Goal: Task Accomplishment & Management: Use online tool/utility

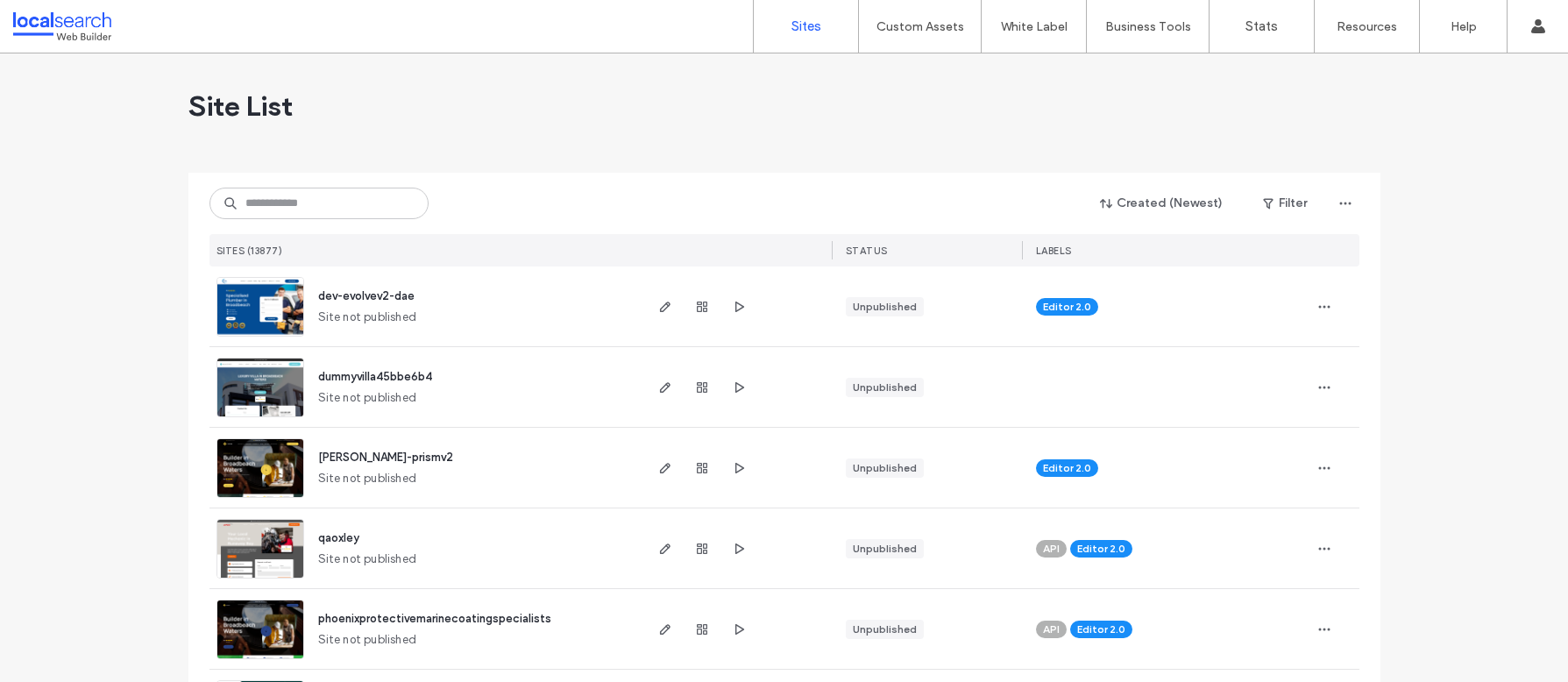
click at [307, 205] on input at bounding box center [319, 203] width 219 height 32
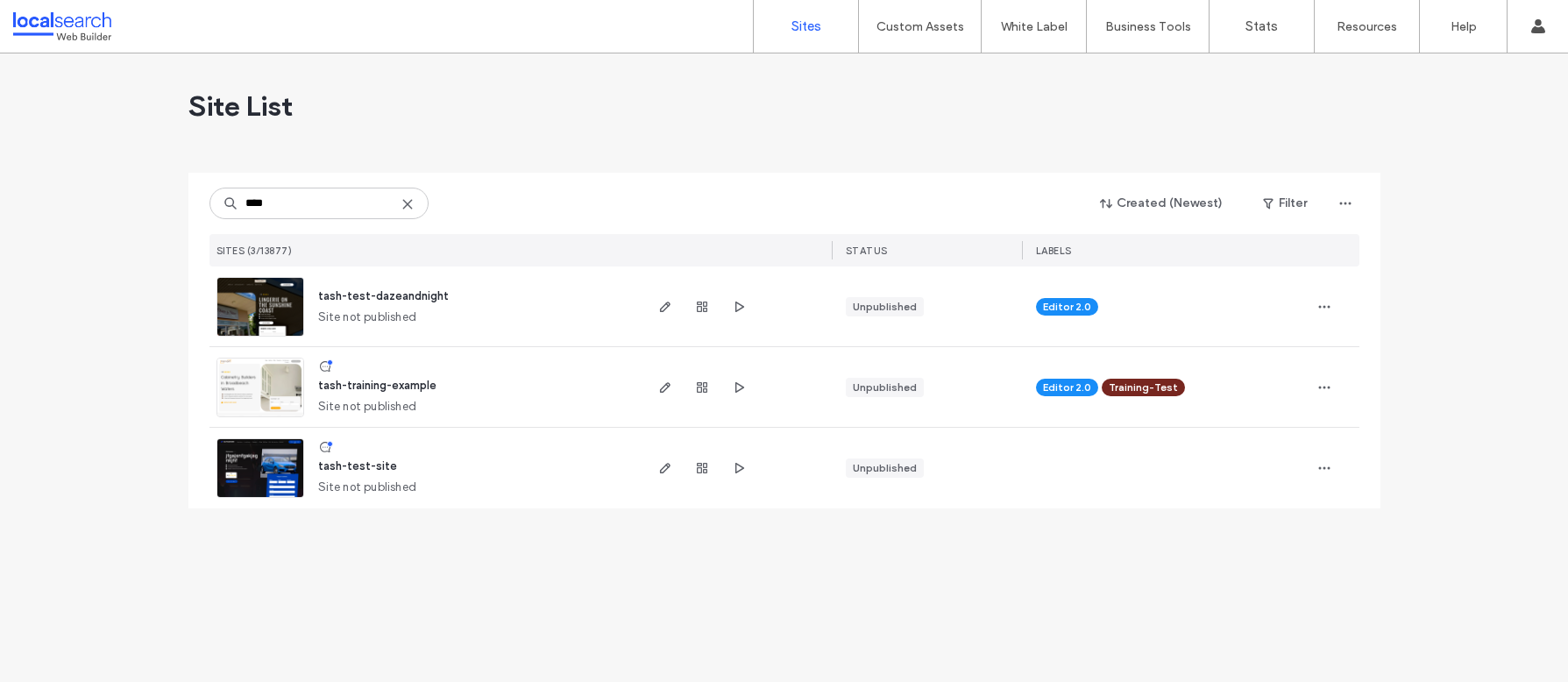
type input "****"
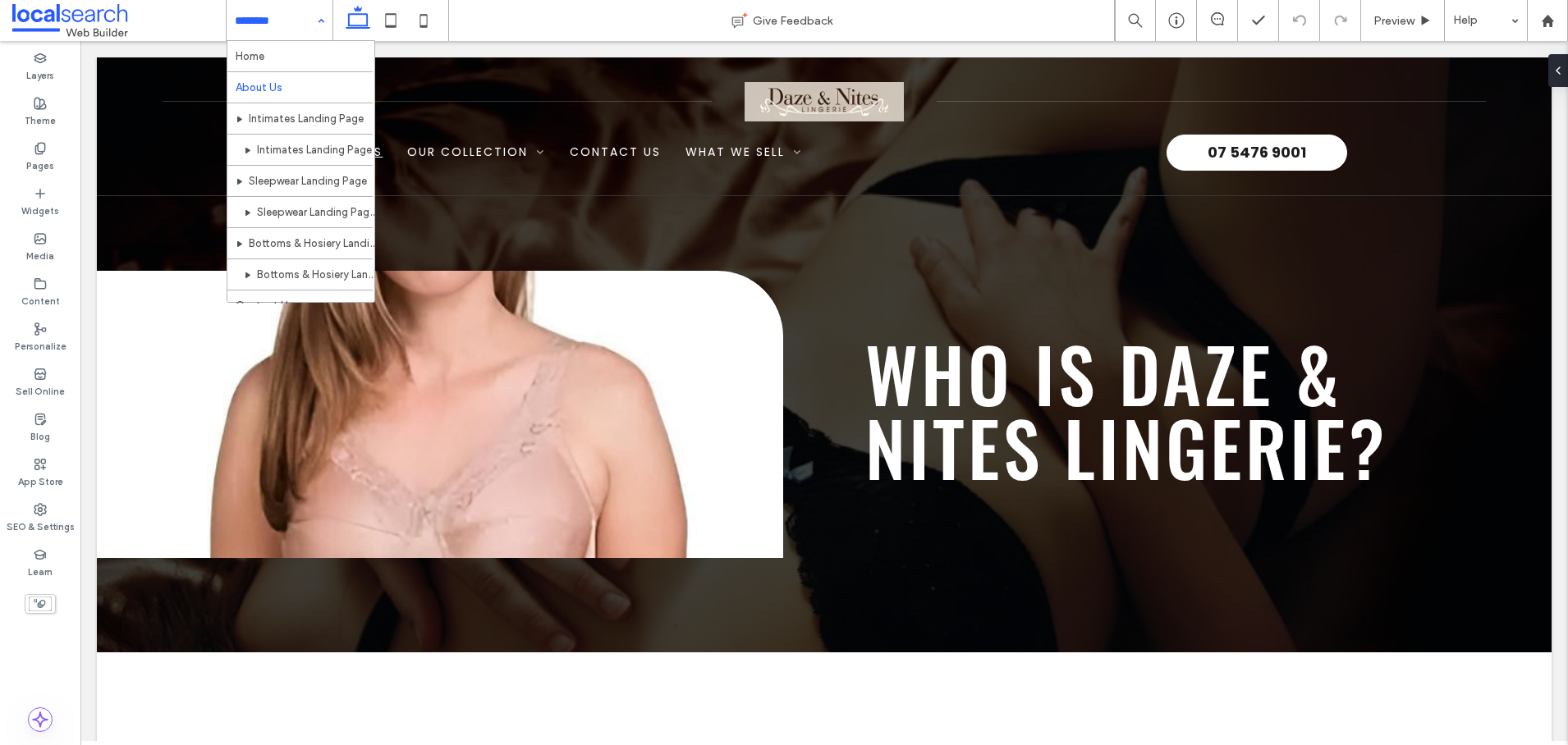
click at [306, 19] on input at bounding box center [276, 20] width 81 height 41
click at [571, 16] on div "Give Feedback" at bounding box center [781, 20] width 665 height 16
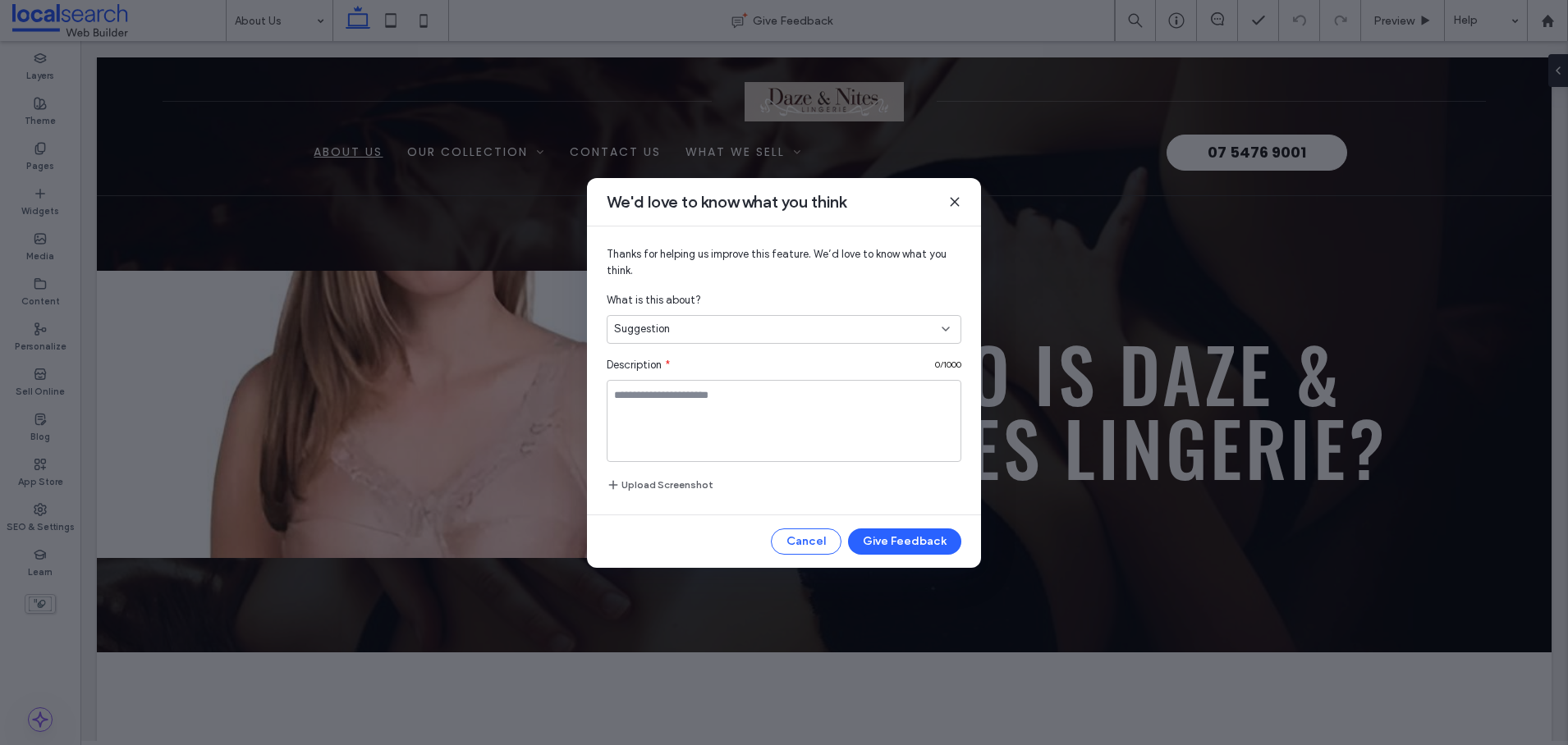
click at [955, 203] on icon at bounding box center [954, 201] width 13 height 13
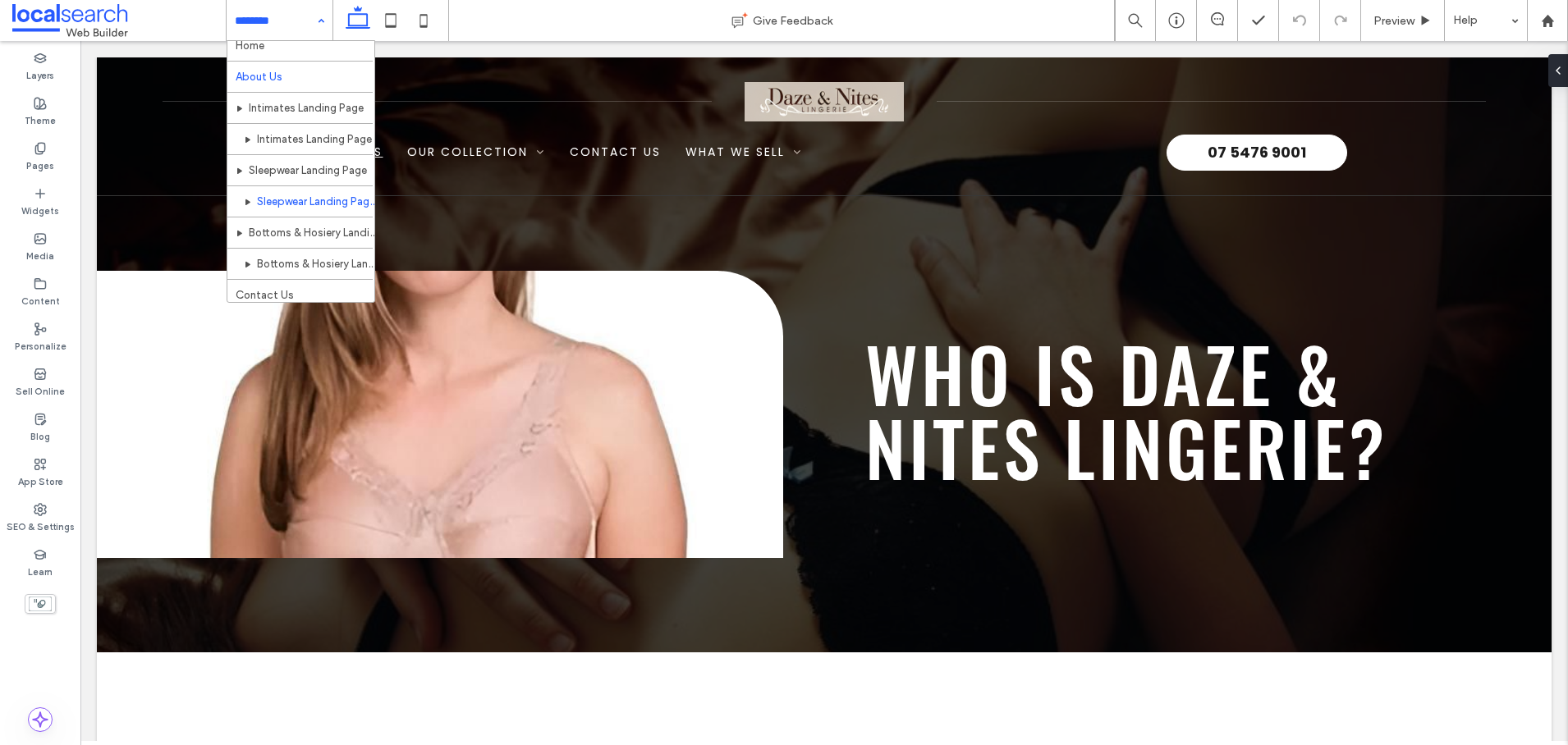
scroll to position [0, 0]
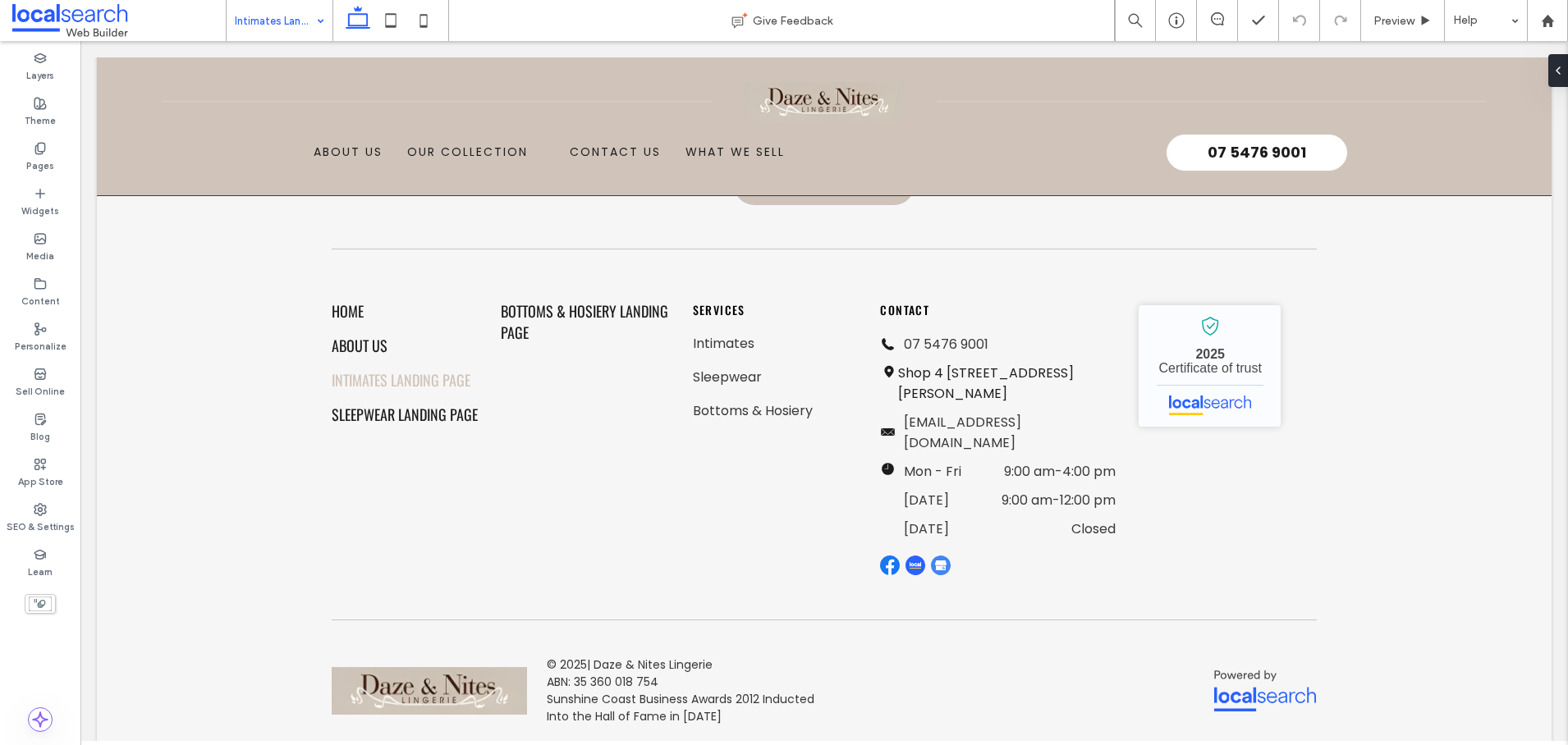
scroll to position [2082, 0]
click at [277, 19] on input at bounding box center [276, 20] width 81 height 41
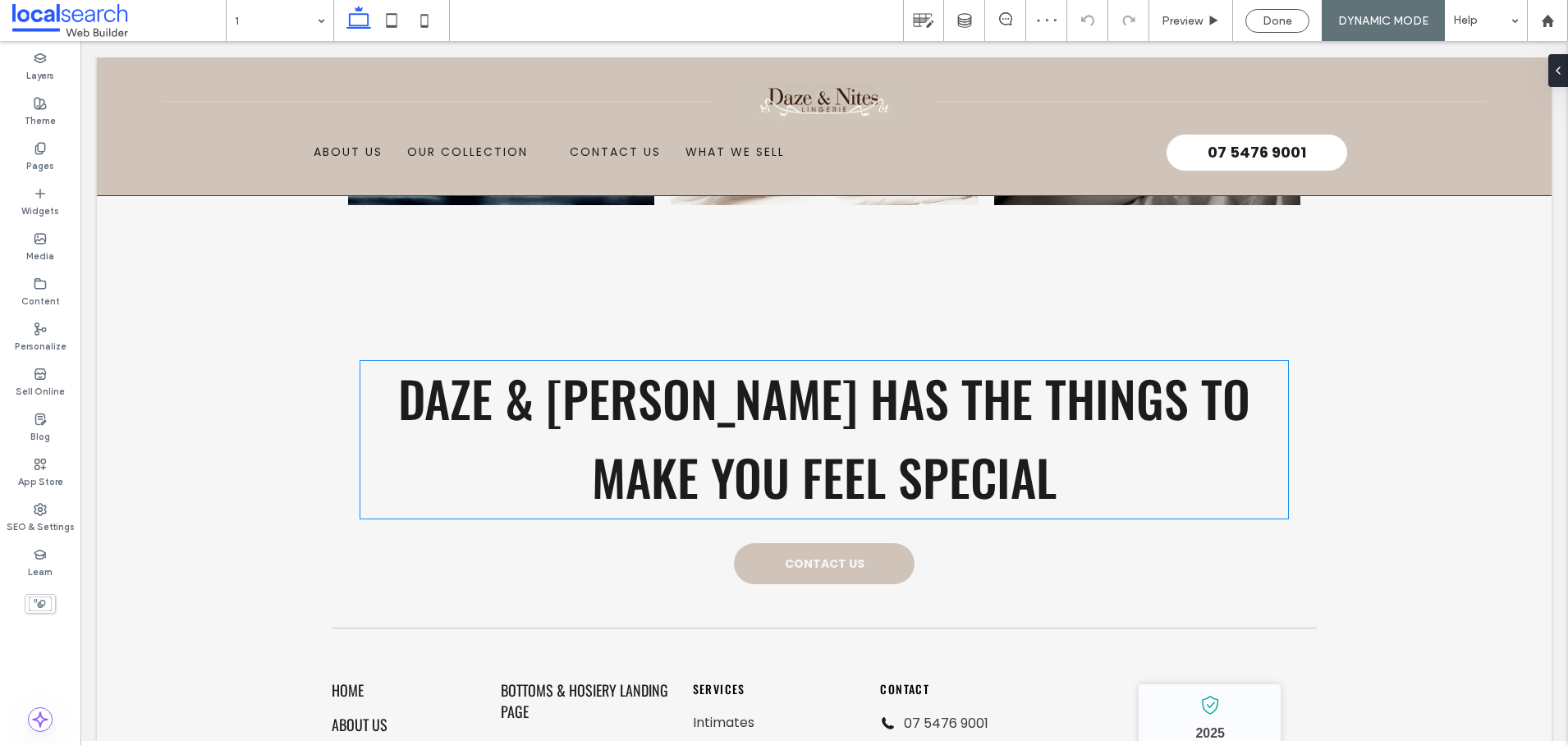
scroll to position [1324, 0]
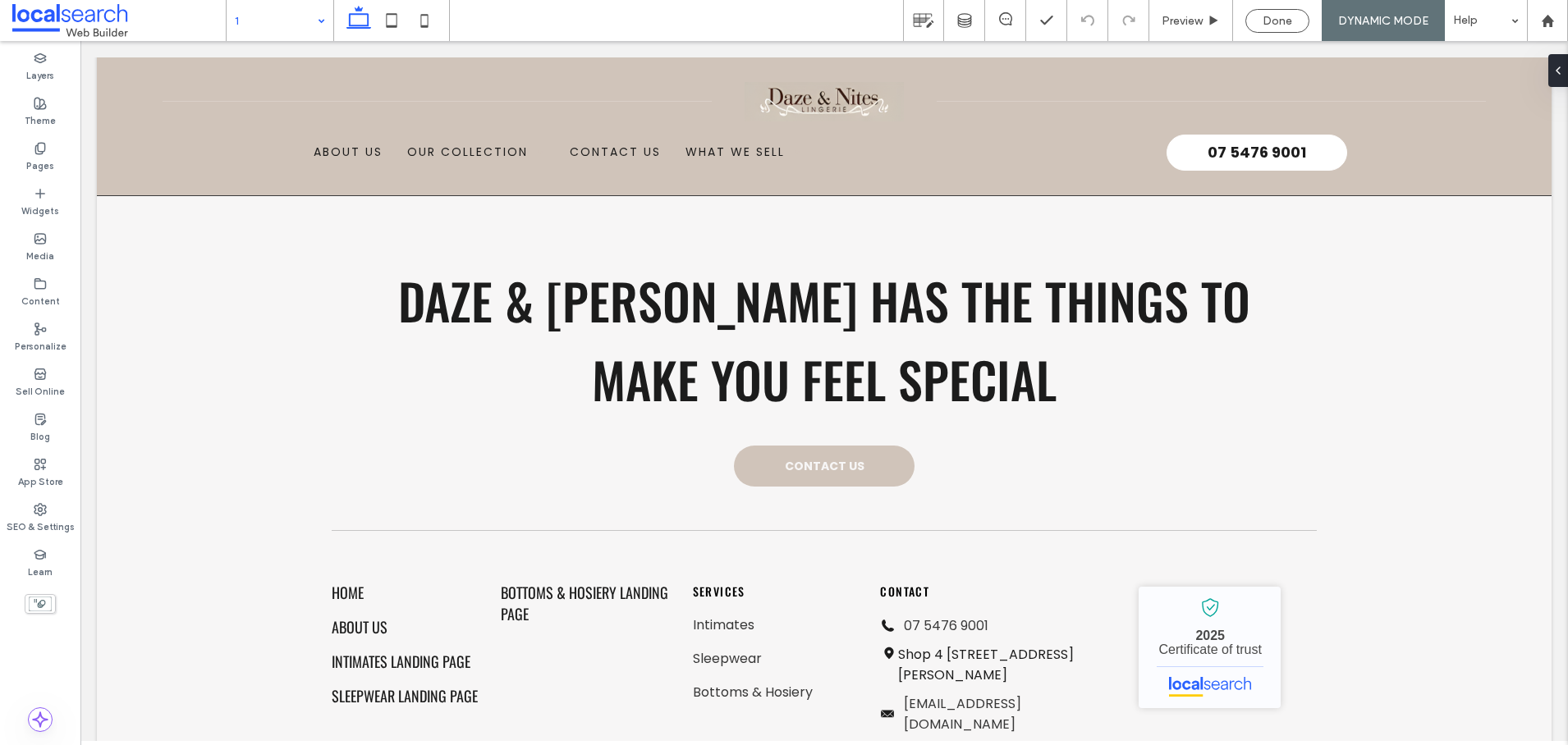
click at [328, 24] on div "1" at bounding box center [280, 20] width 107 height 41
click at [1287, 24] on span "Done" at bounding box center [1277, 20] width 30 height 14
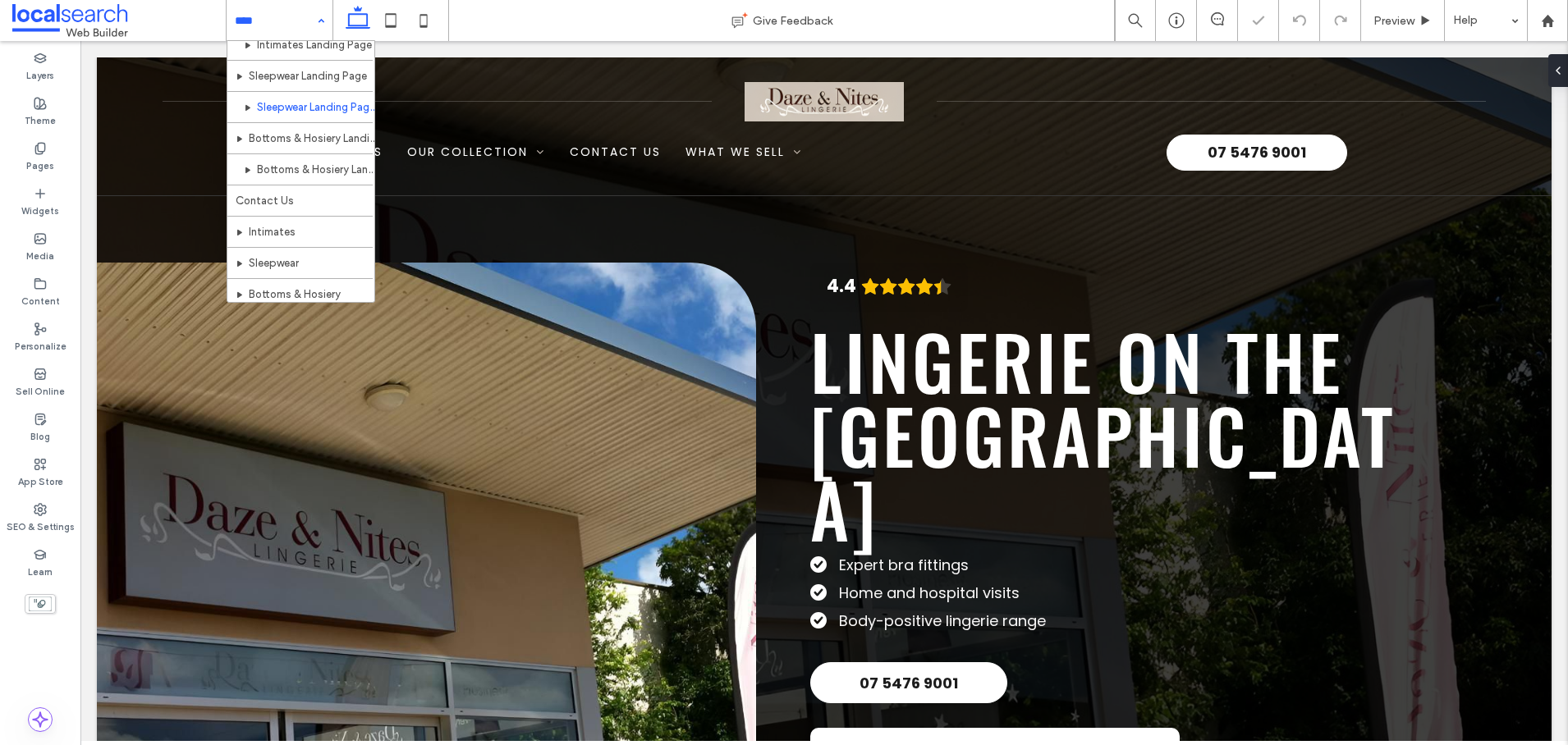
scroll to position [109, 0]
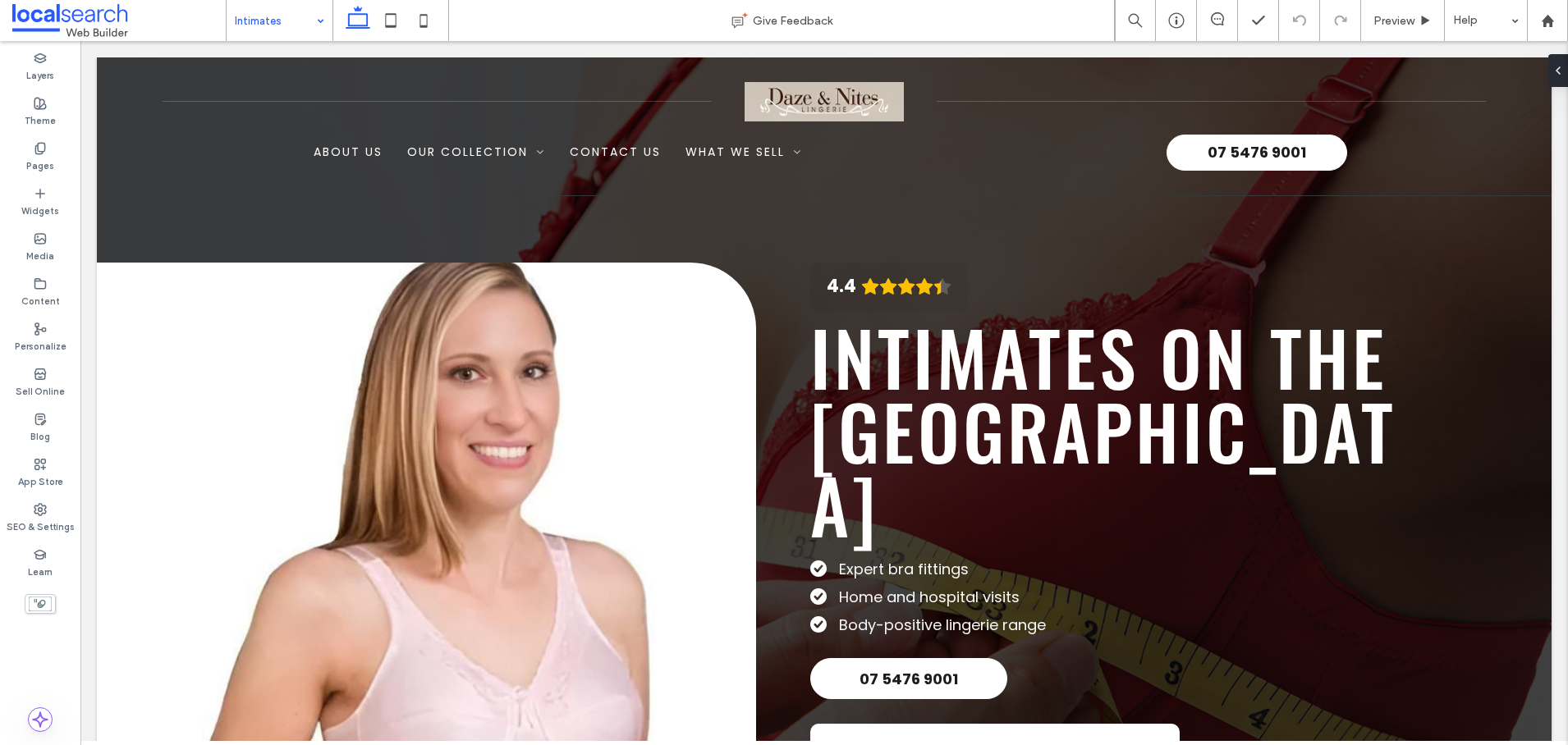
click at [282, 31] on input at bounding box center [276, 20] width 81 height 41
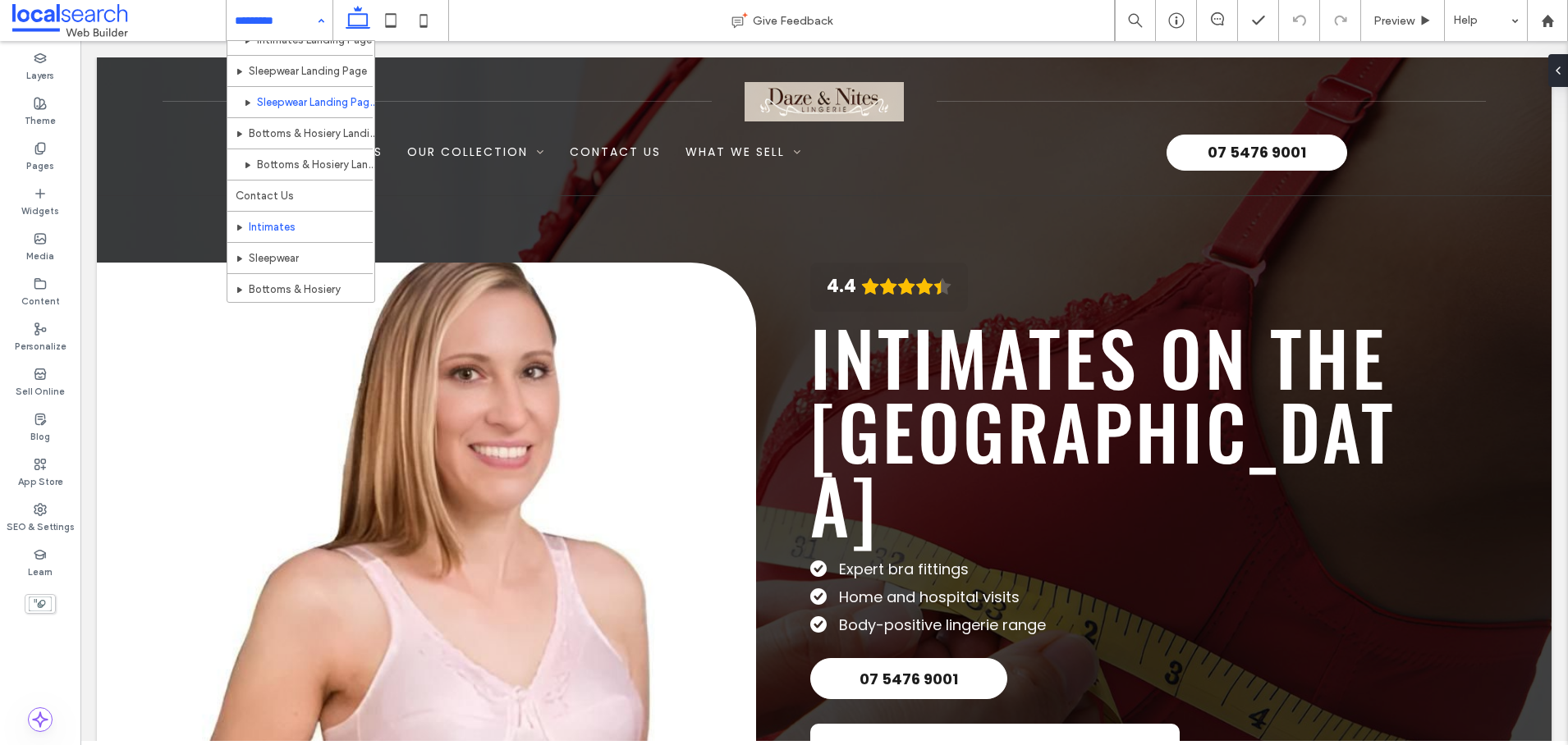
scroll to position [111, 0]
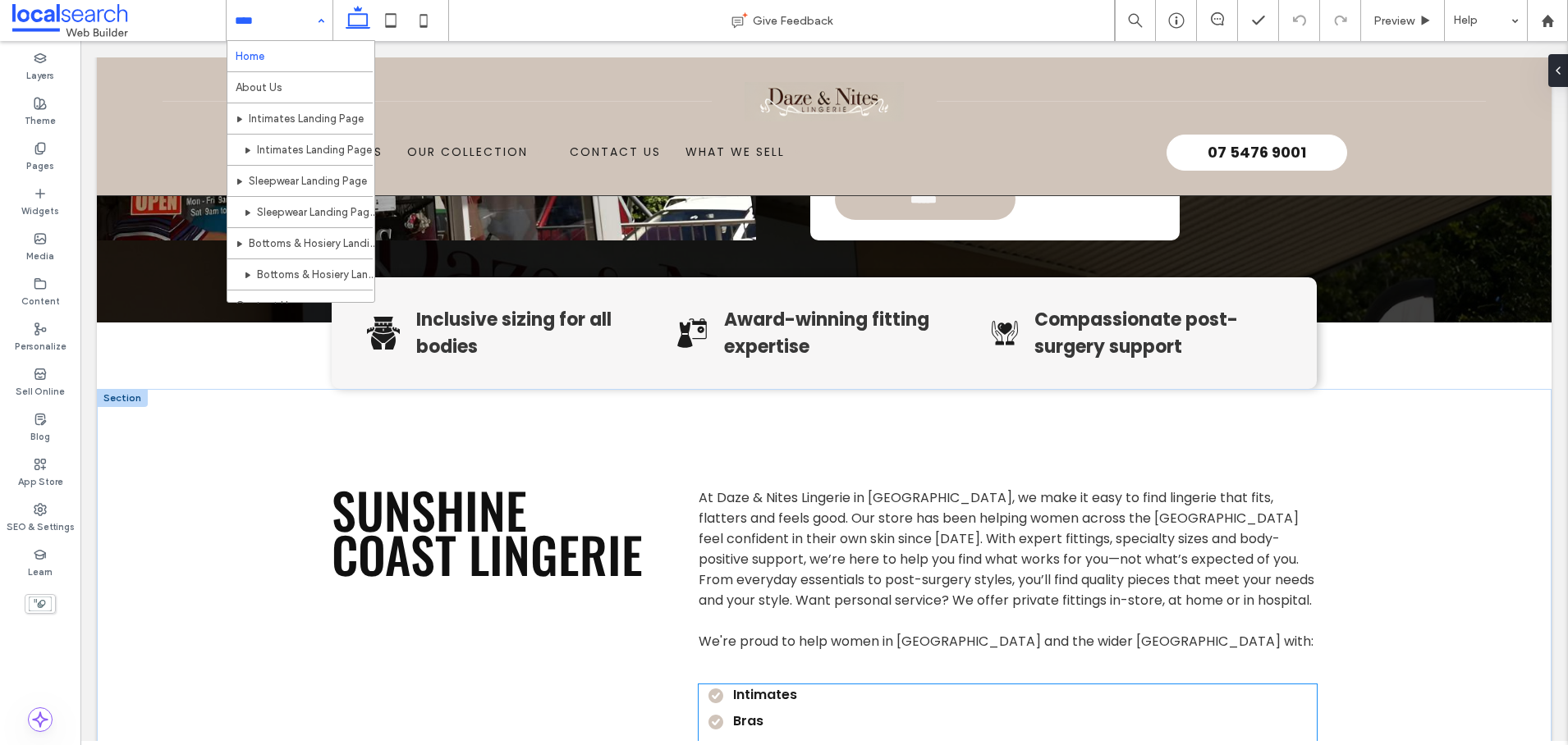
scroll to position [987, 0]
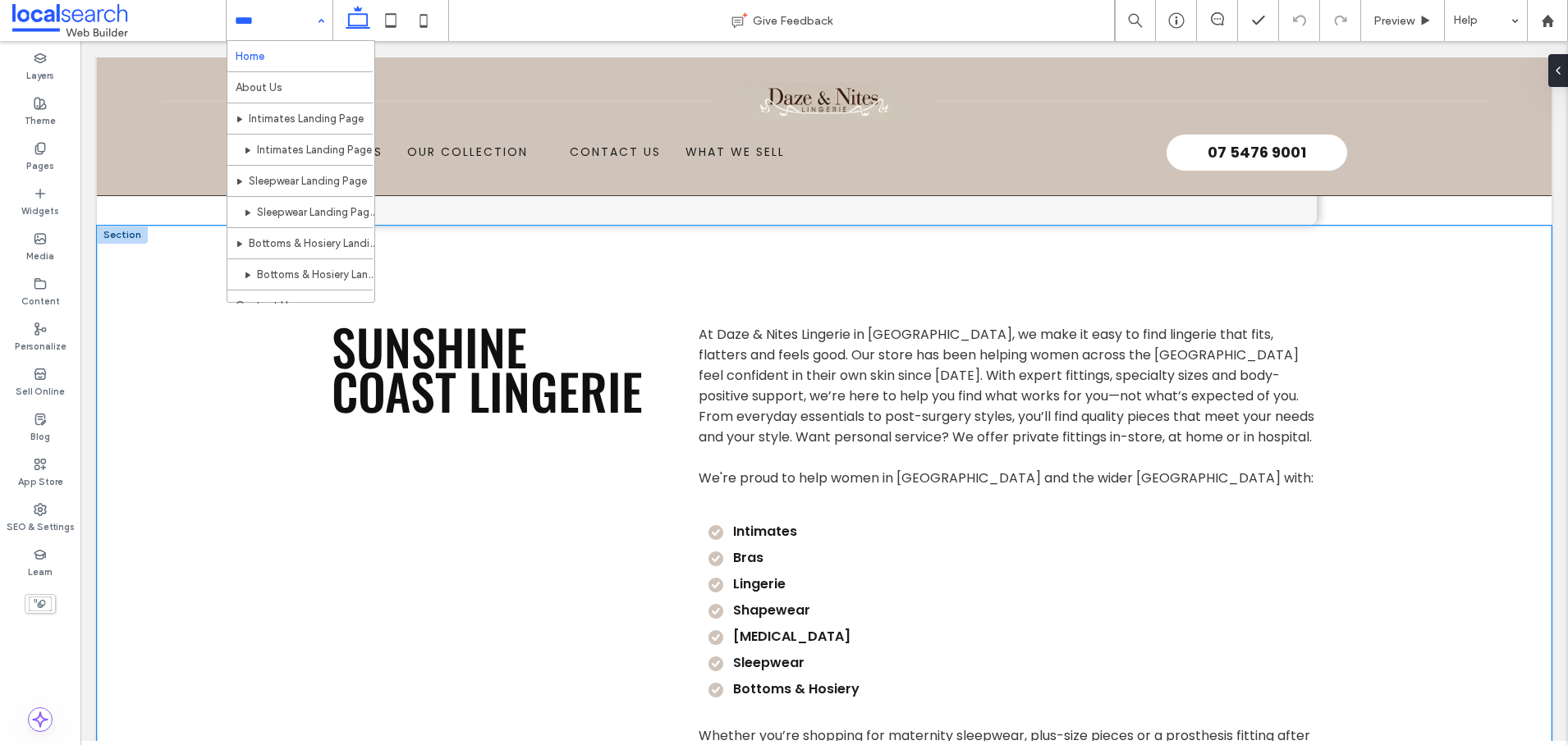
click at [1401, 487] on div "Sunshine Coast Lingerie At Daze & Nites Lingerie in Buderim, we make it easy to…" at bounding box center [823, 619] width 1454 height 787
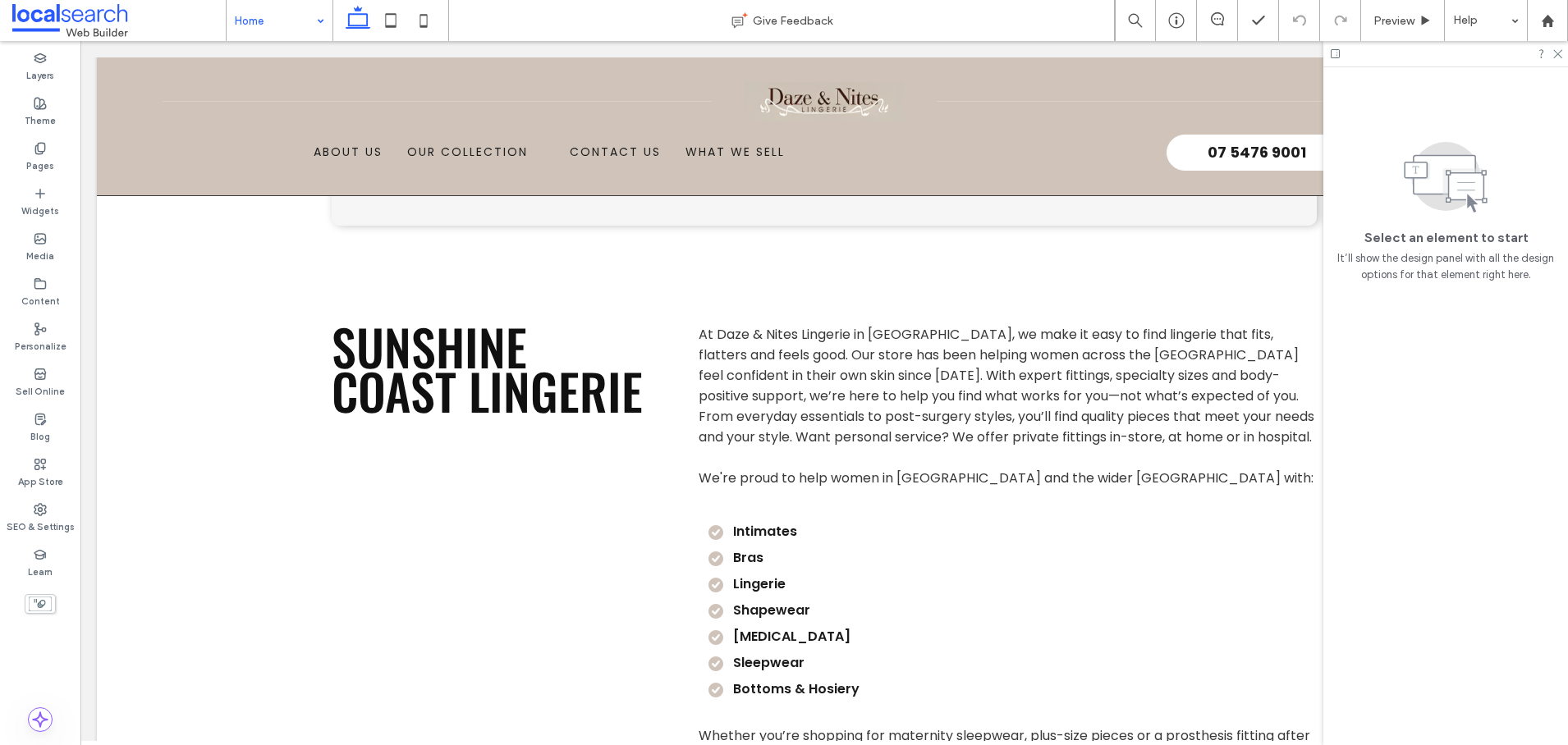
click at [1560, 59] on div at bounding box center [784, 372] width 1568 height 745
click at [1559, 53] on use at bounding box center [1557, 54] width 9 height 9
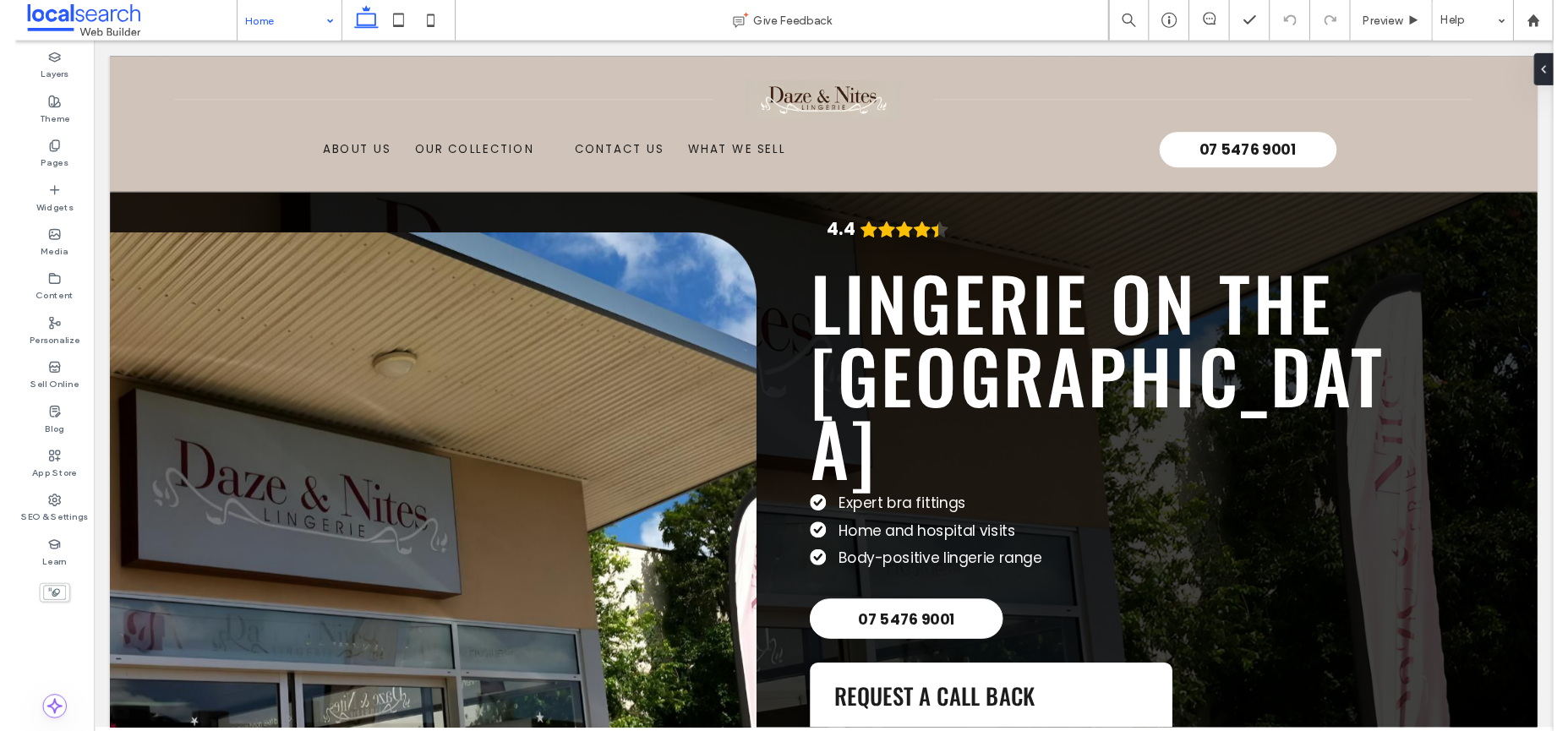
scroll to position [0, 0]
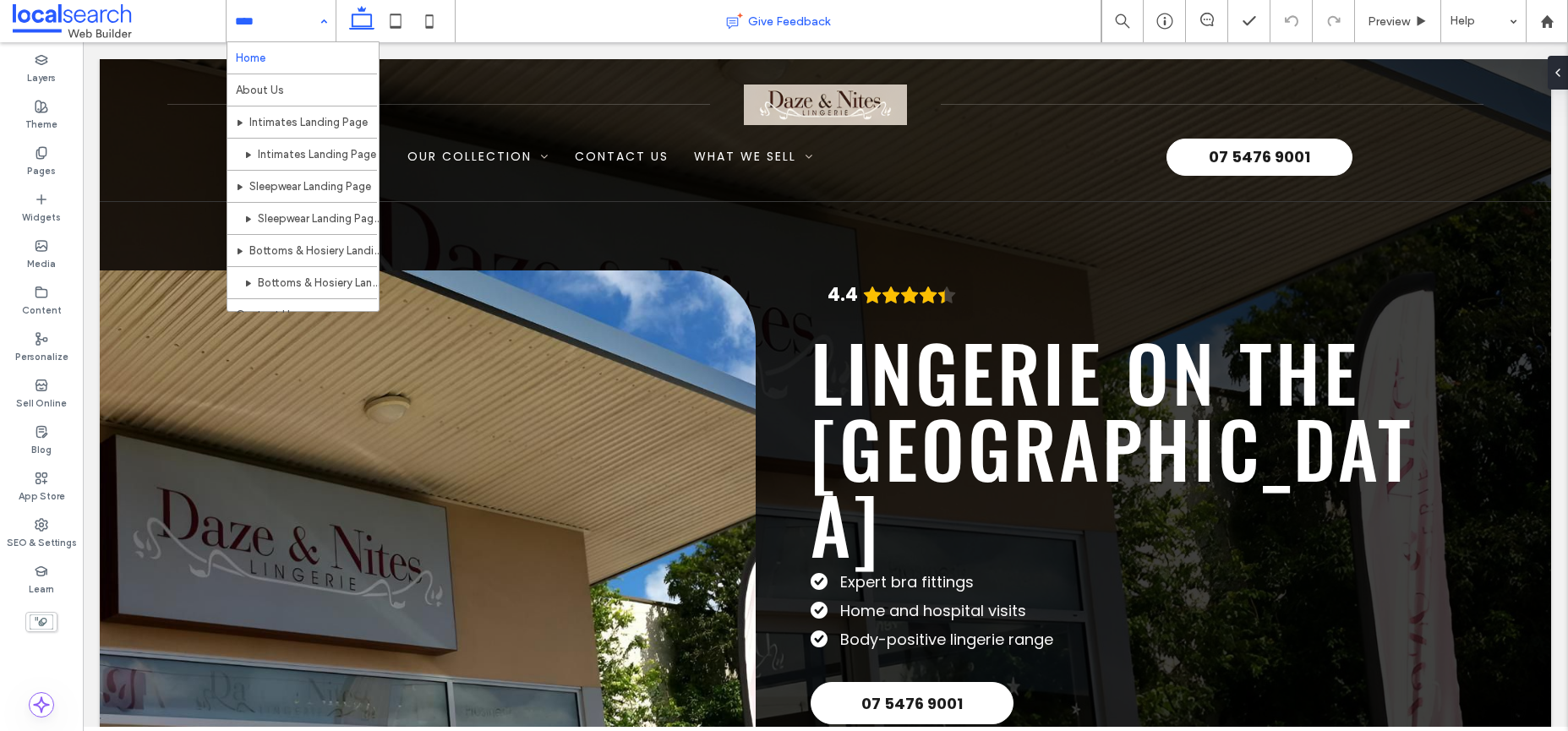
click at [605, 32] on div "Give Feedback" at bounding box center [778, 21] width 646 height 42
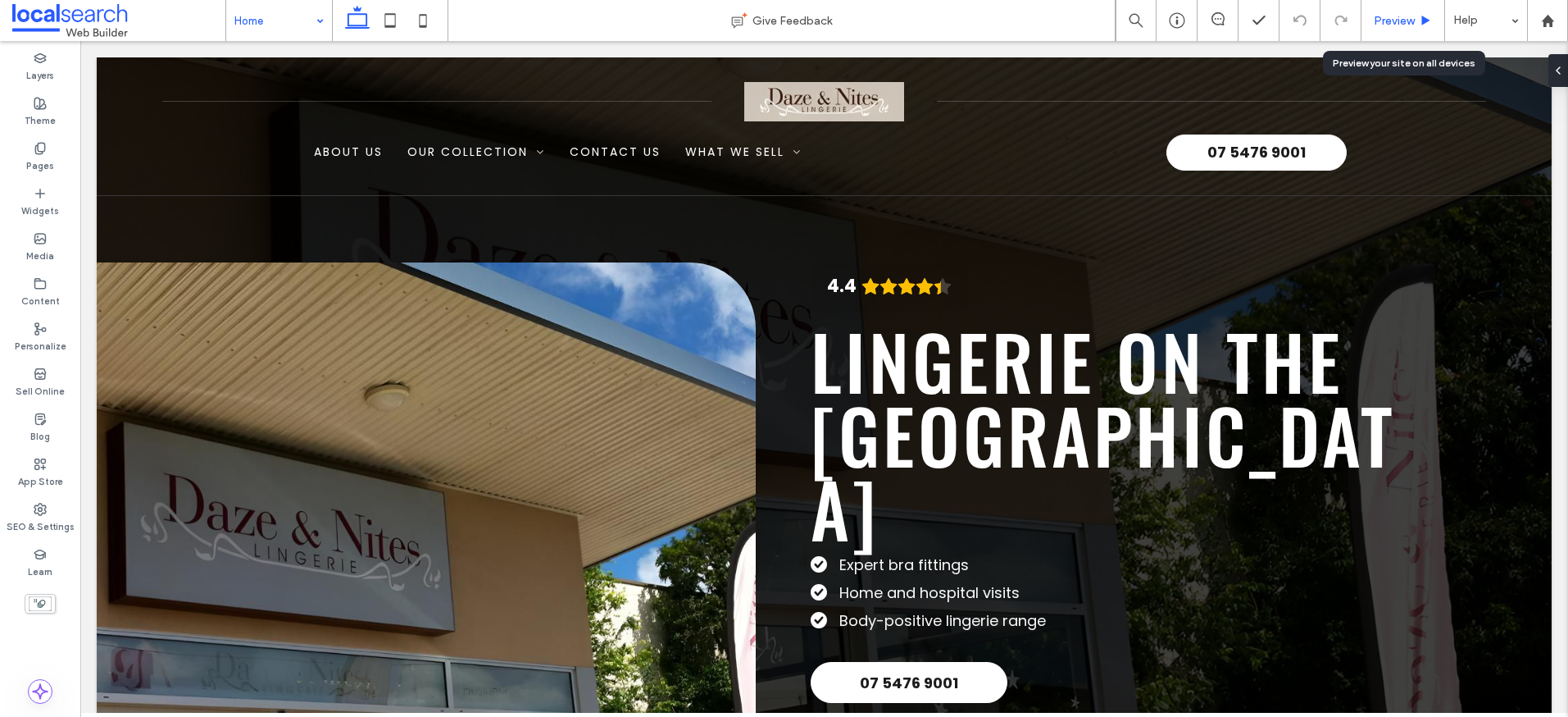
click at [1417, 24] on div "Preview" at bounding box center [1404, 20] width 83 height 14
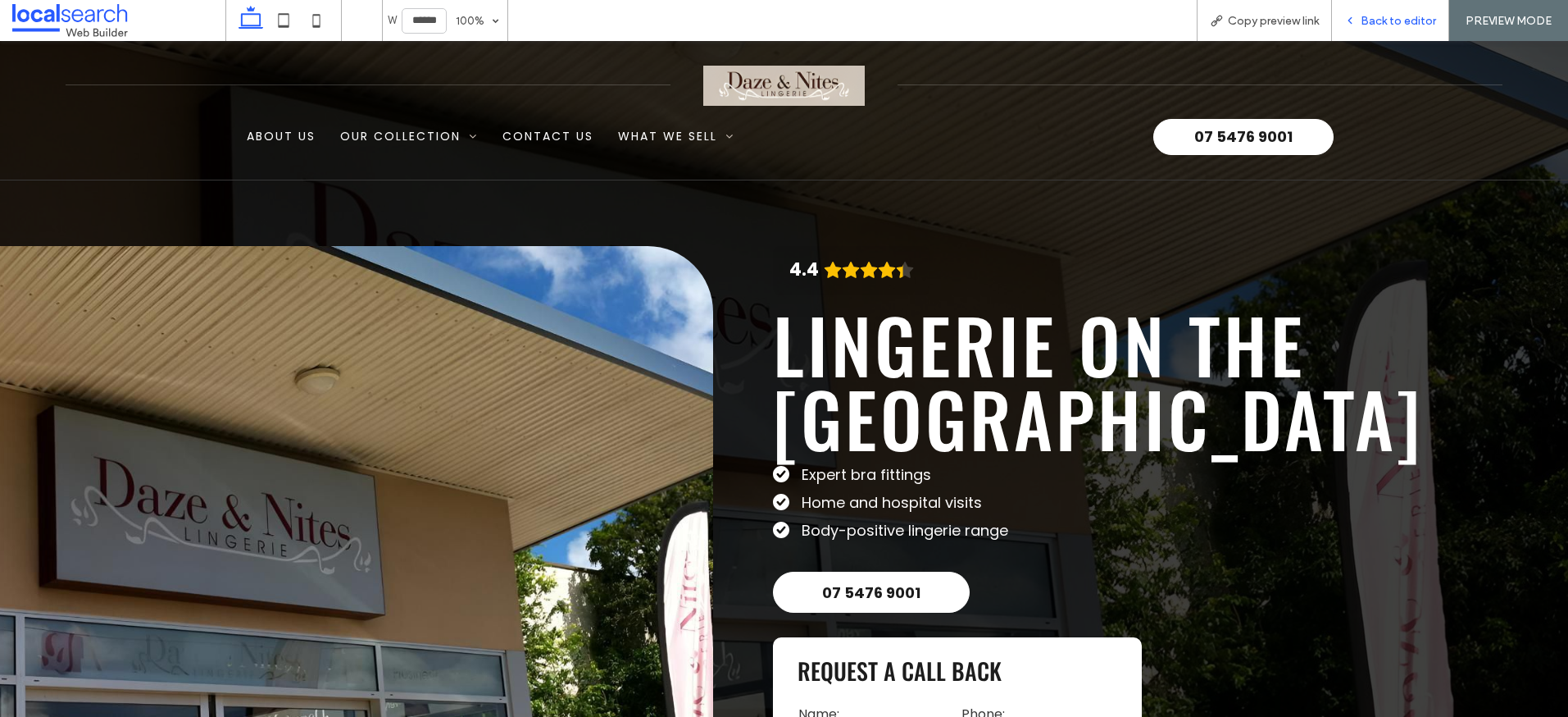
click at [1403, 26] on span "Back to editor" at bounding box center [1399, 20] width 75 height 14
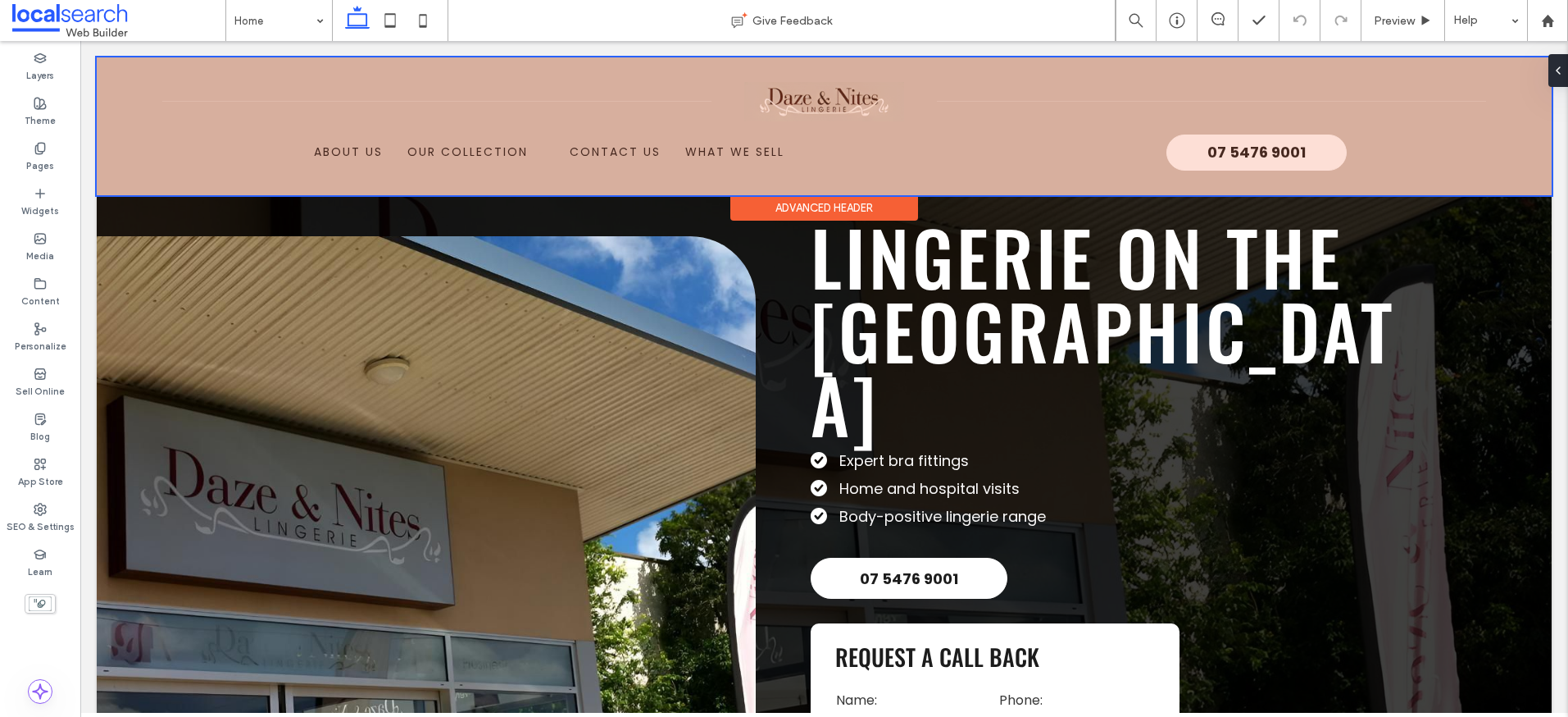
scroll to position [123, 0]
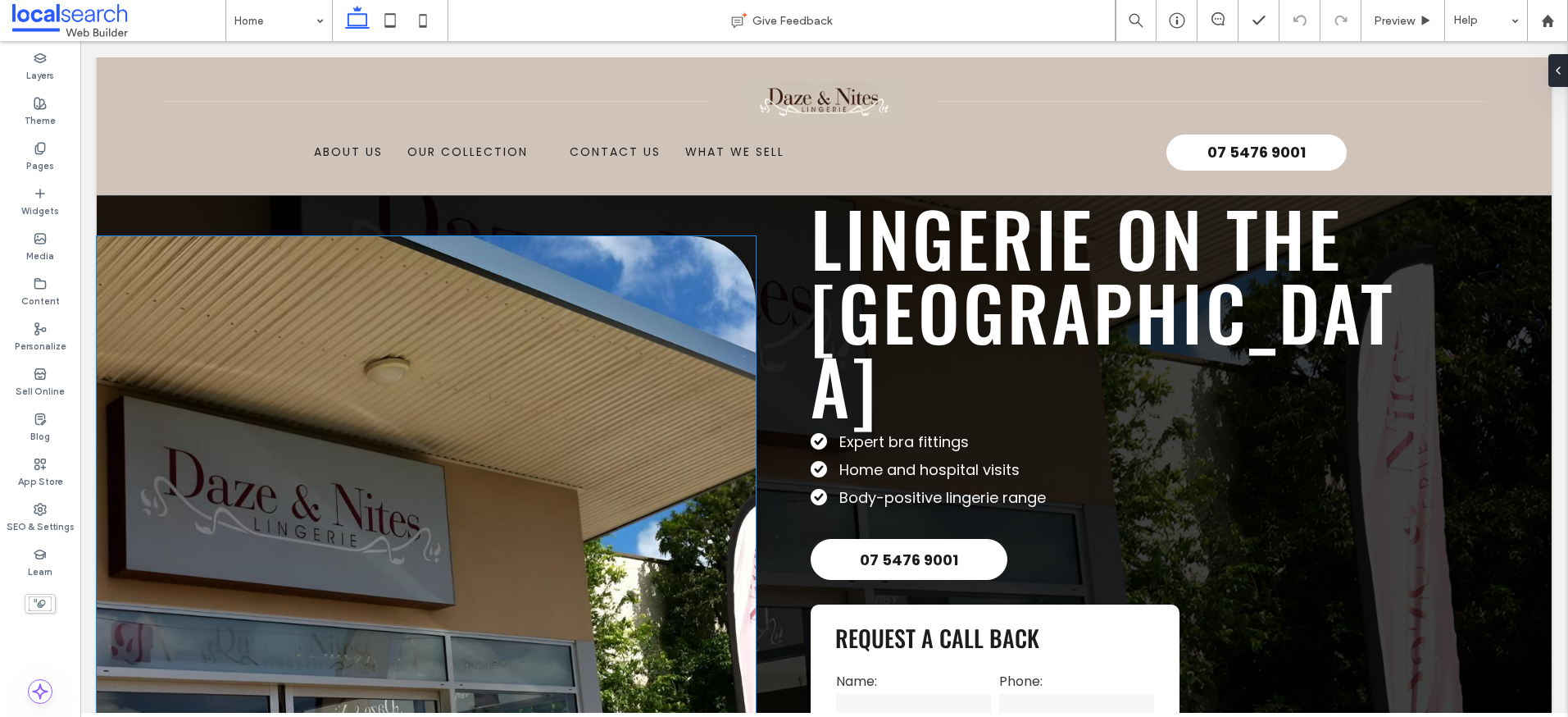
click at [640, 342] on link at bounding box center [426, 556] width 659 height 640
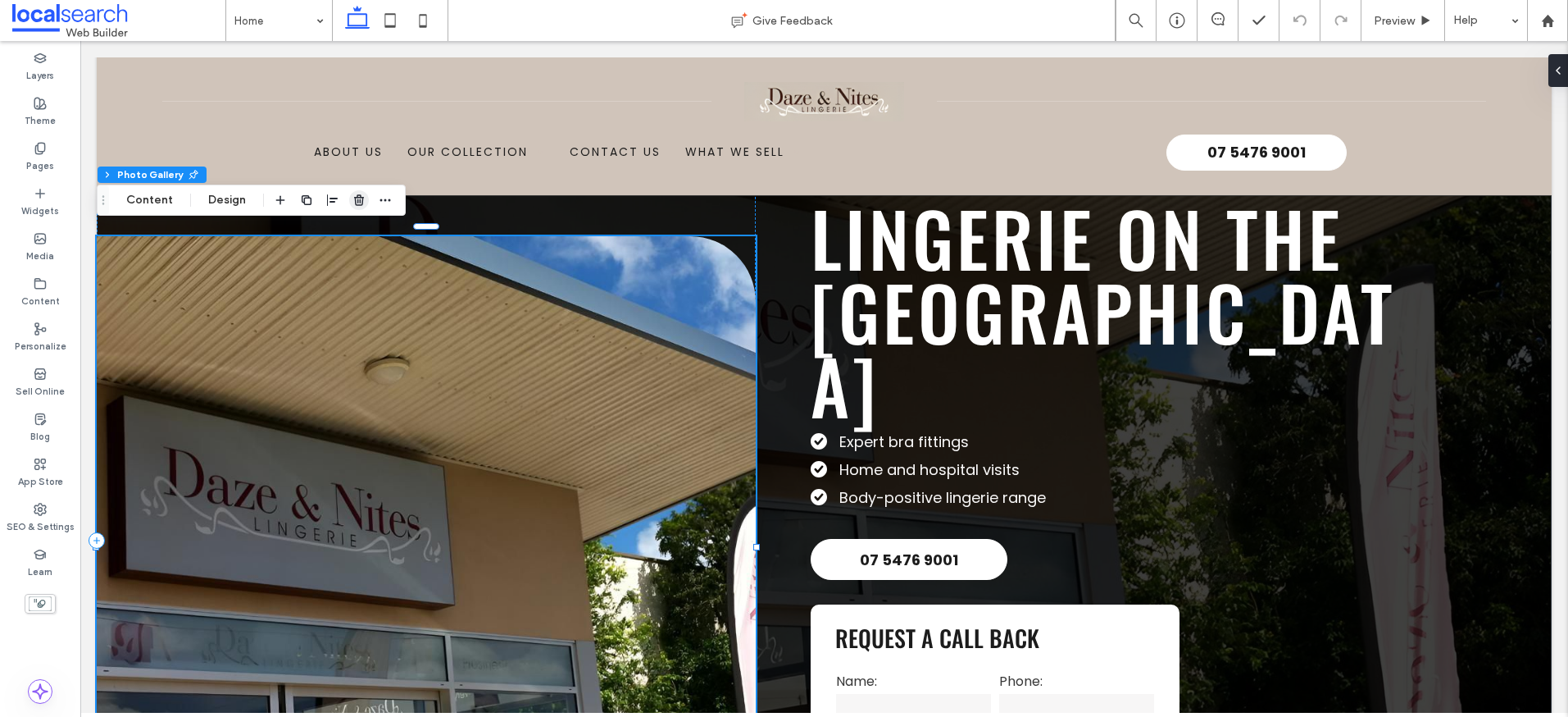
click at [354, 200] on use "button" at bounding box center [359, 199] width 10 height 11
